Goal: Task Accomplishment & Management: Use online tool/utility

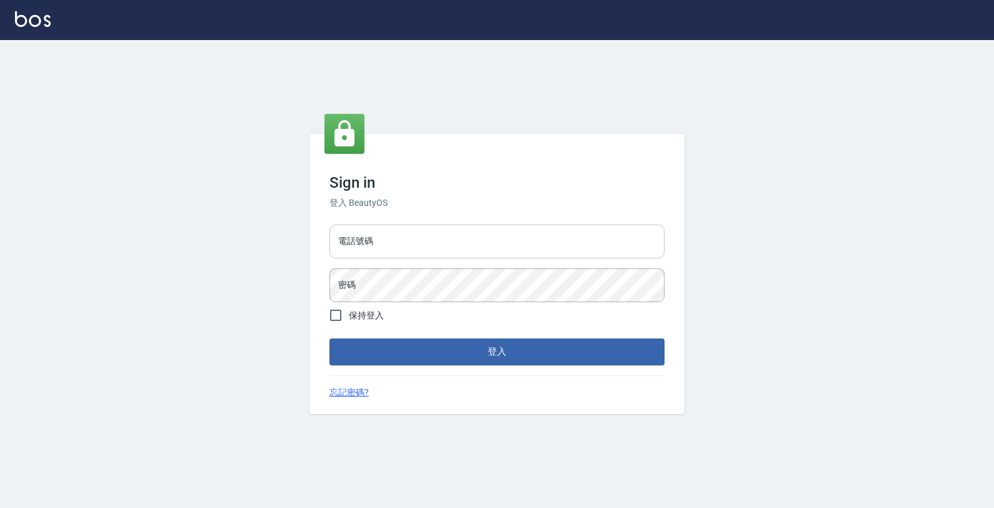
click at [445, 239] on input "電話號碼" at bounding box center [496, 241] width 335 height 34
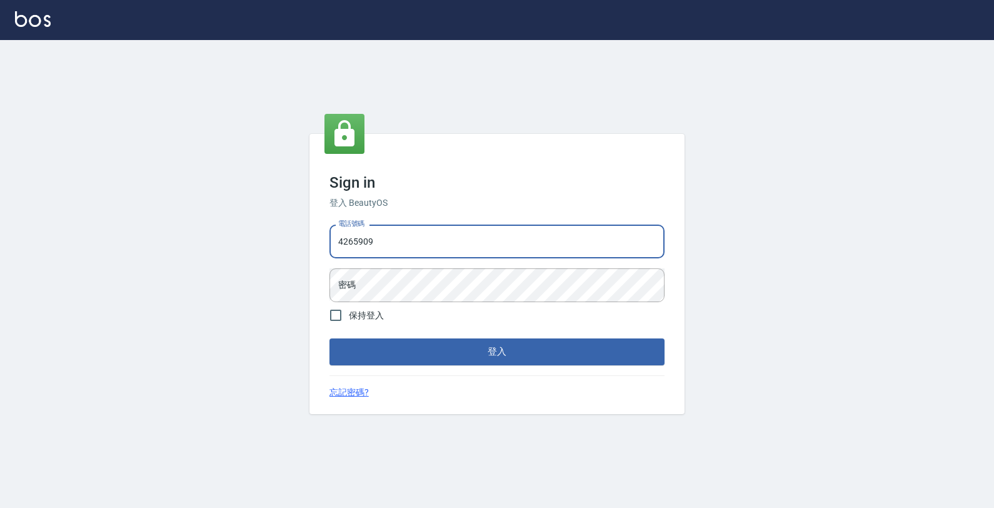
type input "4265909"
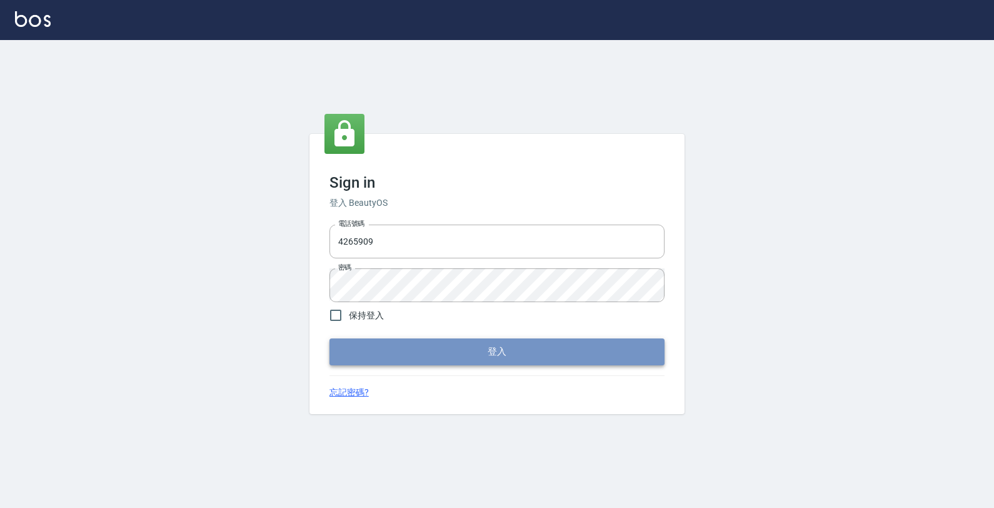
click at [573, 353] on button "登入" at bounding box center [496, 351] width 335 height 26
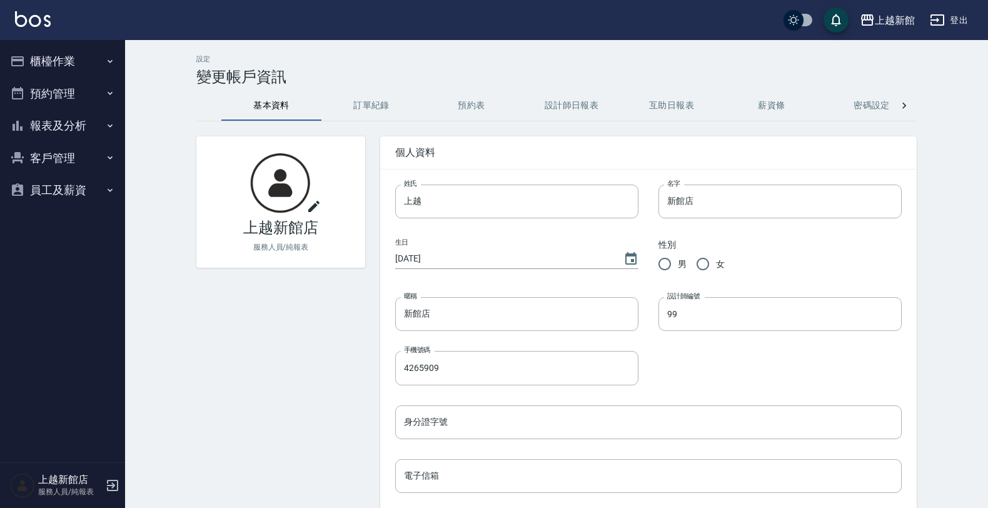
click at [66, 63] on button "櫃檯作業" at bounding box center [62, 61] width 115 height 33
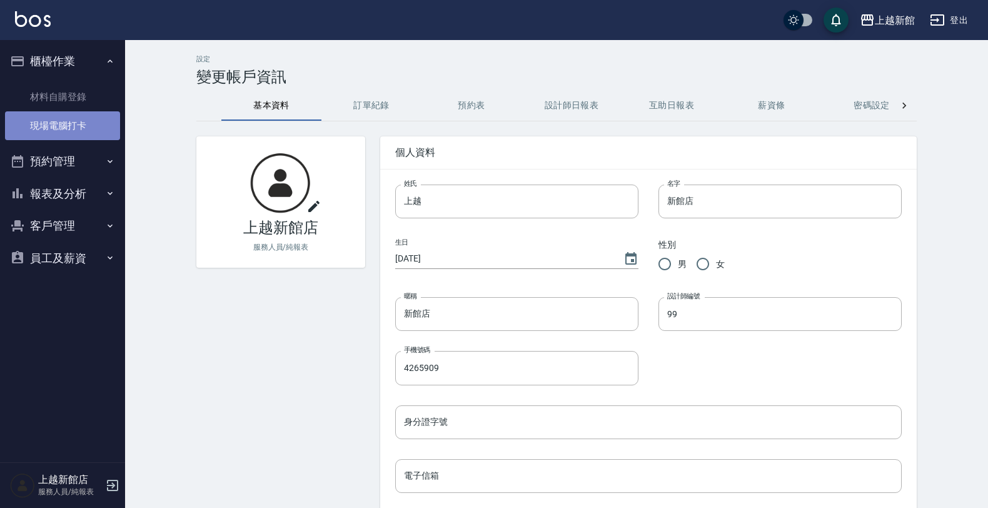
click at [80, 129] on link "現場電腦打卡" at bounding box center [62, 125] width 115 height 29
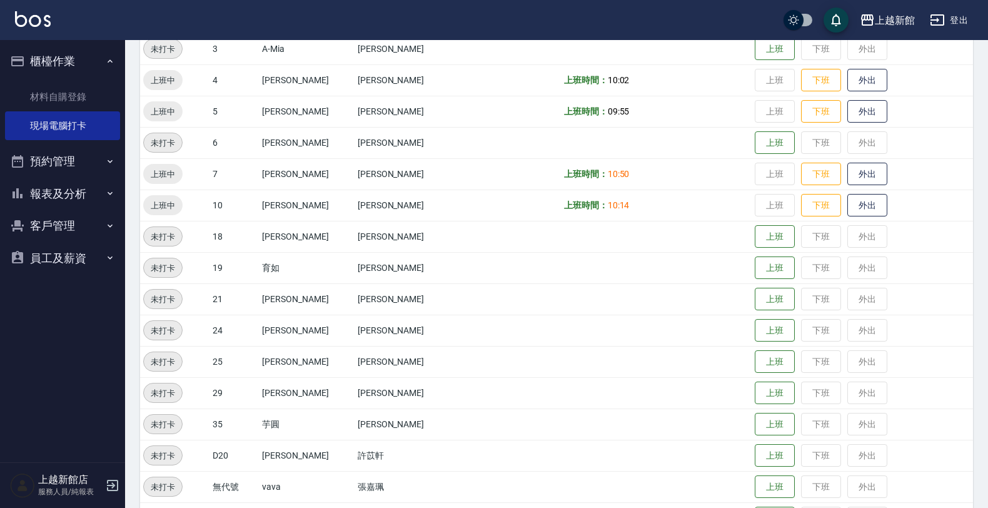
scroll to position [234, 0]
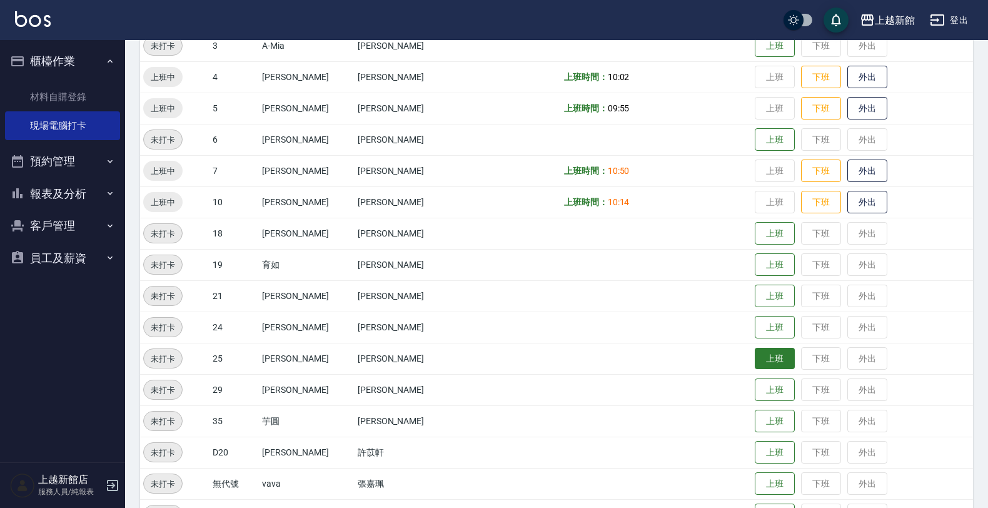
click at [755, 358] on button "上班" at bounding box center [775, 359] width 40 height 22
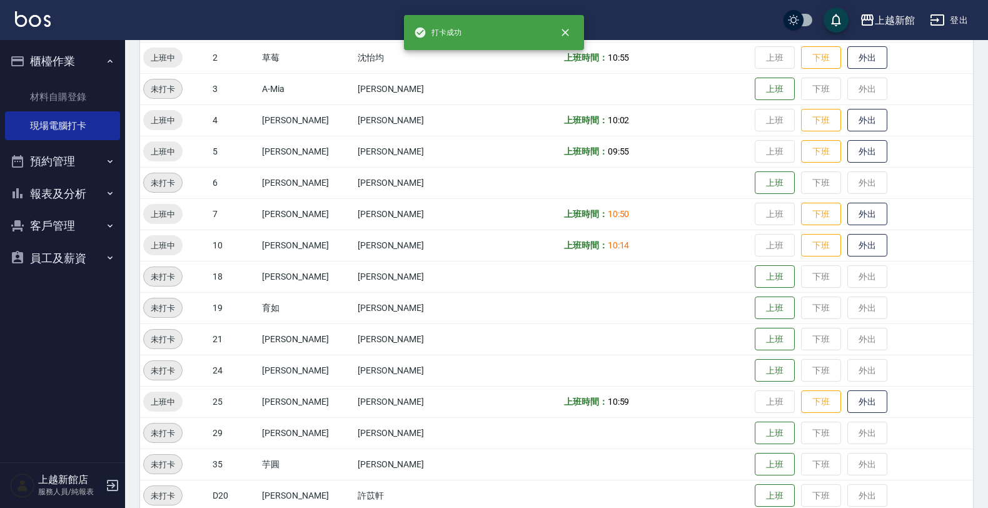
scroll to position [156, 0]
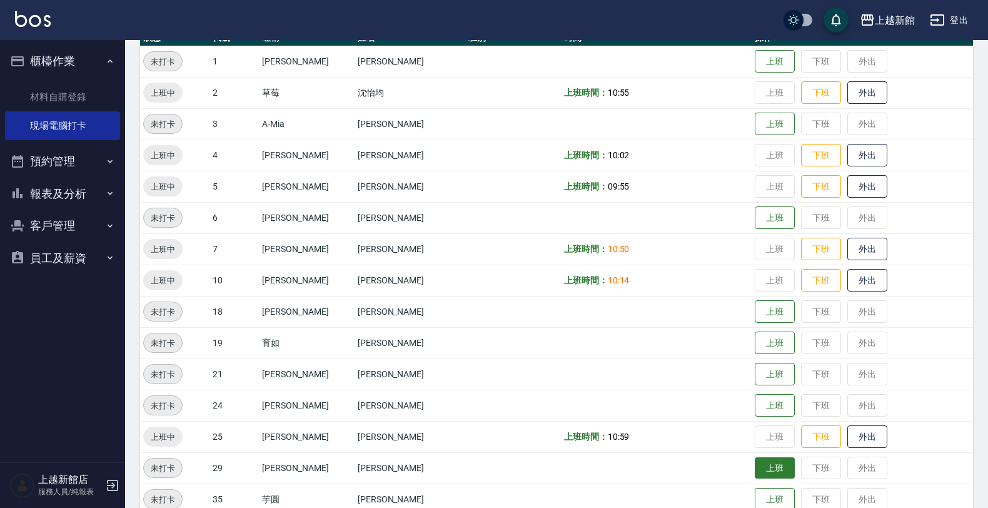
click at [755, 467] on button "上班" at bounding box center [775, 468] width 40 height 22
click at [771, 372] on button "上班" at bounding box center [775, 374] width 40 height 22
